Goal: Go to known website: Access a specific website the user already knows

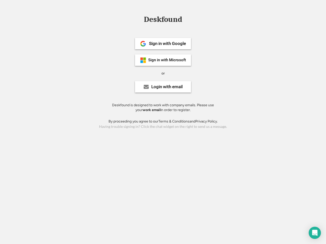
click at [163, 73] on div "or" at bounding box center [162, 73] width 3 height 5
click at [163, 20] on div "Deskfound" at bounding box center [162, 20] width 43 height 8
click at [139, 19] on div "Deskfound" at bounding box center [163, 21] width 326 height 10
click at [163, 20] on div "Deskfound" at bounding box center [162, 20] width 43 height 8
click at [163, 73] on div "or" at bounding box center [162, 73] width 3 height 5
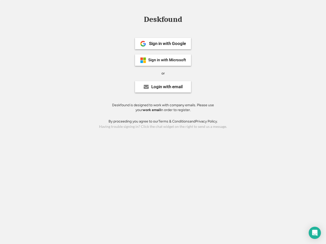
click at [163, 44] on div "Sign in with Google" at bounding box center [167, 43] width 37 height 4
click at [167, 44] on div "Sign in with Google" at bounding box center [167, 43] width 37 height 4
click at [143, 44] on img at bounding box center [143, 44] width 6 height 6
click at [163, 60] on div "Sign in with Microsoft" at bounding box center [167, 60] width 38 height 4
click at [167, 60] on div "Sign in with Microsoft" at bounding box center [167, 60] width 38 height 4
